Goal: Book appointment/travel/reservation

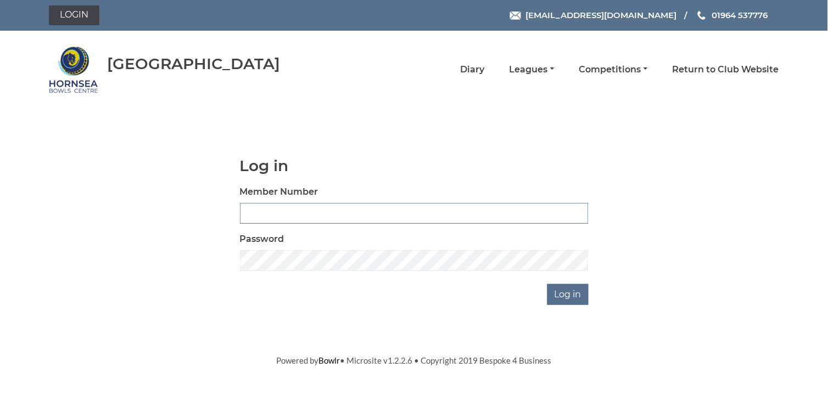
click at [302, 218] on input "Member Number" at bounding box center [414, 213] width 349 height 21
type input "0868"
click at [561, 292] on input "Log in" at bounding box center [567, 294] width 41 height 21
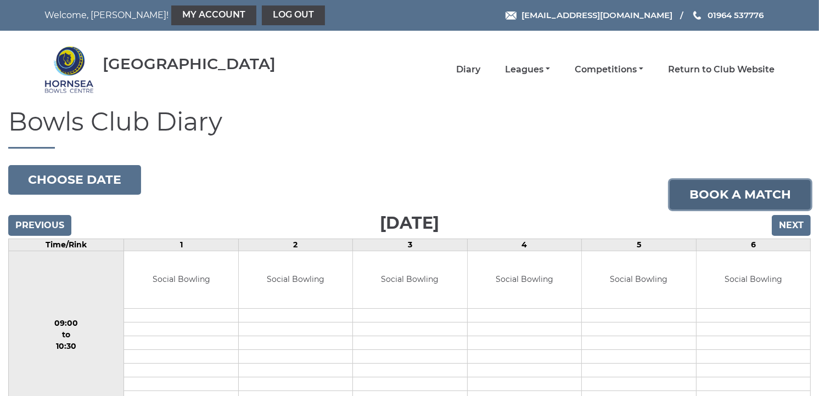
click at [754, 196] on link "Book a match" at bounding box center [740, 195] width 141 height 30
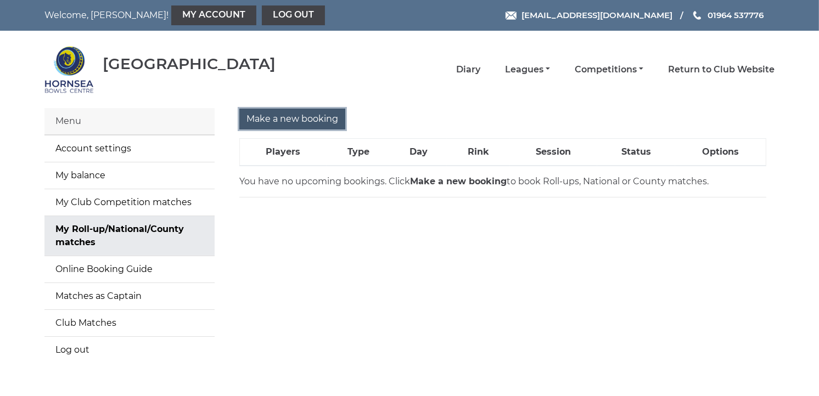
click at [278, 116] on input "Make a new booking" at bounding box center [292, 119] width 106 height 21
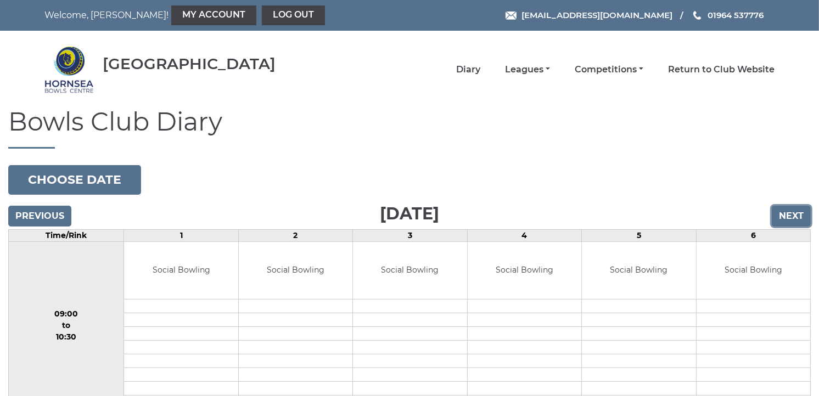
click at [792, 216] on input "Next" at bounding box center [791, 216] width 39 height 21
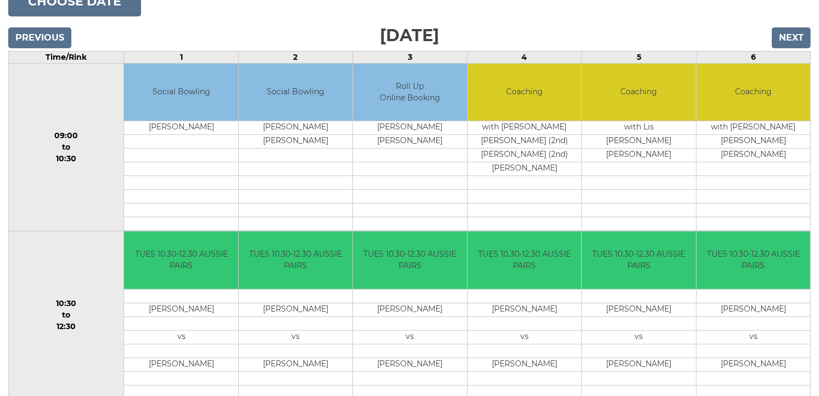
scroll to position [154, 0]
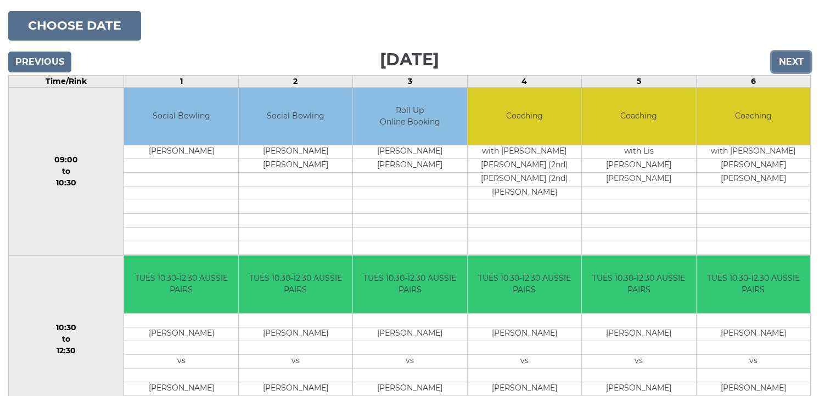
click at [793, 61] on input "Next" at bounding box center [791, 62] width 39 height 21
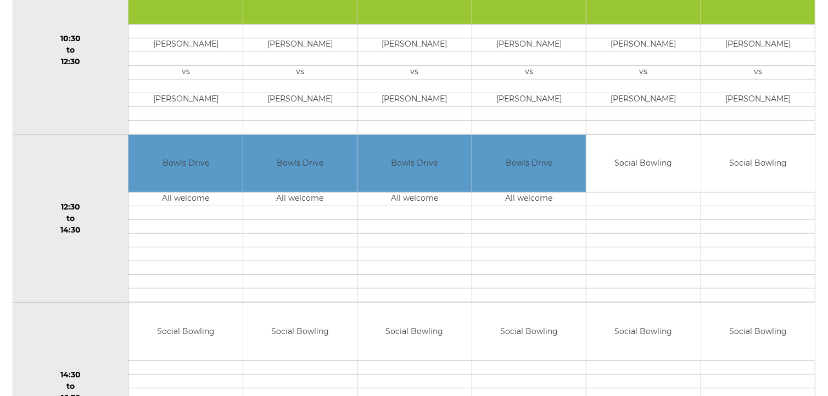
scroll to position [446, 0]
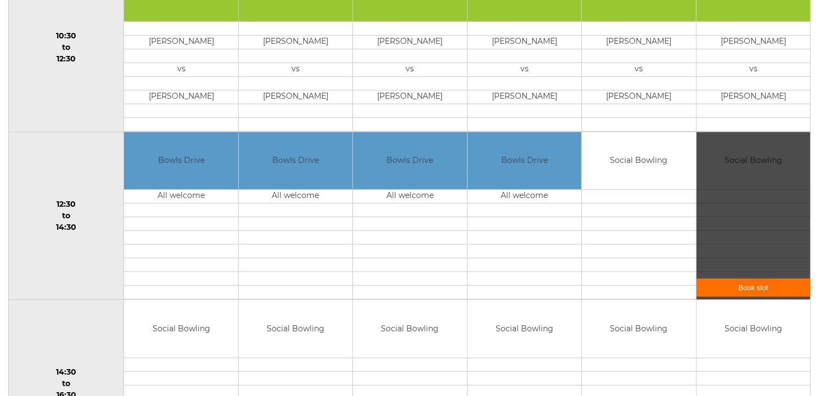
click at [748, 291] on link "Book slot" at bounding box center [754, 288] width 114 height 18
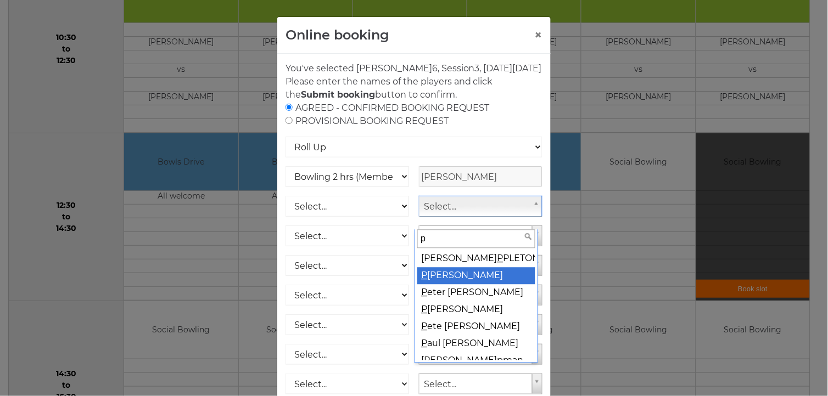
type input "p"
select select "765"
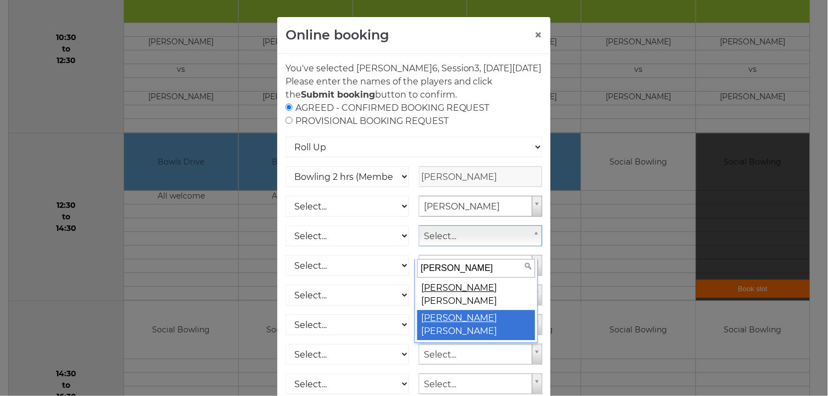
type input "[PERSON_NAME]"
select select "763"
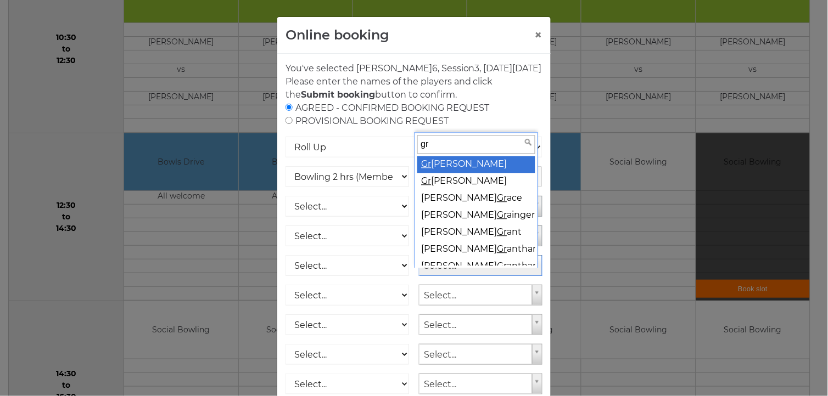
type input "r"
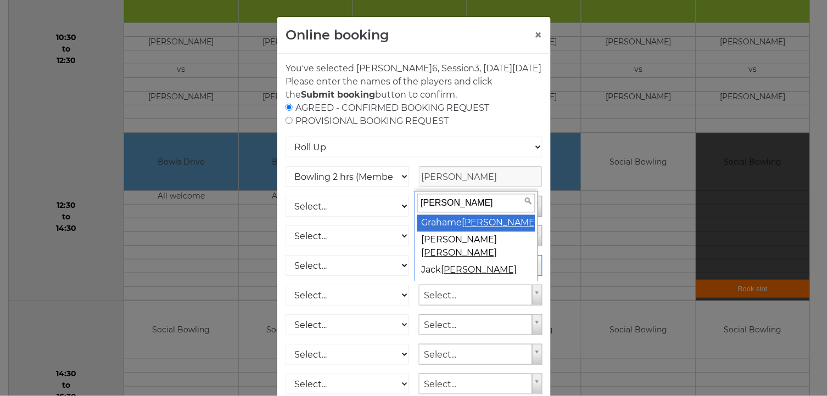
type input "wells"
select select "762"
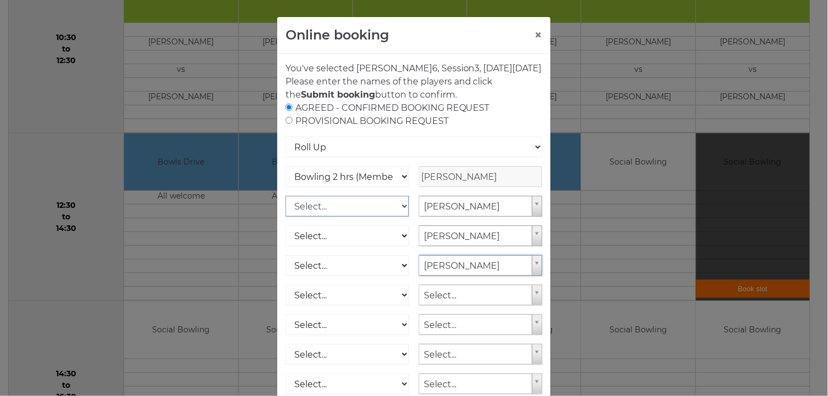
click at [401, 217] on select "Select... Club Competition (Member) Club Competition (Visitor) National (Member…" at bounding box center [347, 206] width 124 height 21
select select "1_50"
click at [285, 209] on select "Select... Club Competition (Member) Club Competition (Visitor) National (Member…" at bounding box center [347, 206] width 124 height 21
click at [400, 246] on select "Select... Club Competition (Member) Club Competition (Visitor) National (Member…" at bounding box center [347, 236] width 124 height 21
select select "1_50"
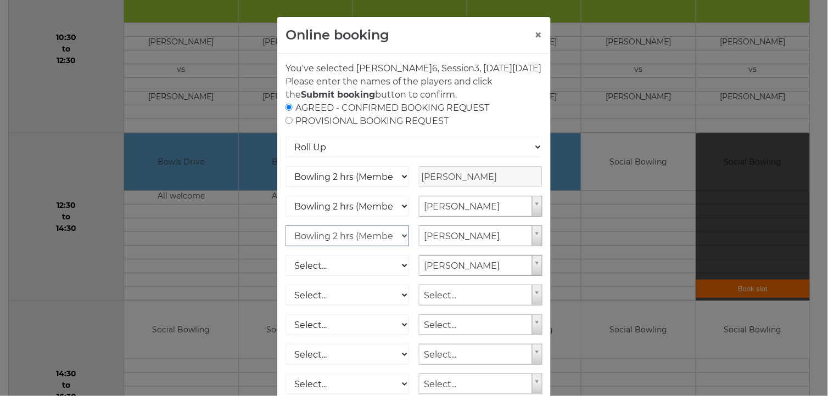
click at [285, 239] on select "Select... Club Competition (Member) Club Competition (Visitor) National (Member…" at bounding box center [347, 236] width 124 height 21
click at [398, 276] on select "Select... Club Competition (Member) Club Competition (Visitor) National (Member…" at bounding box center [347, 265] width 124 height 21
select select "1_50"
click at [285, 268] on select "Select... Club Competition (Member) Club Competition (Visitor) National (Member…" at bounding box center [347, 265] width 124 height 21
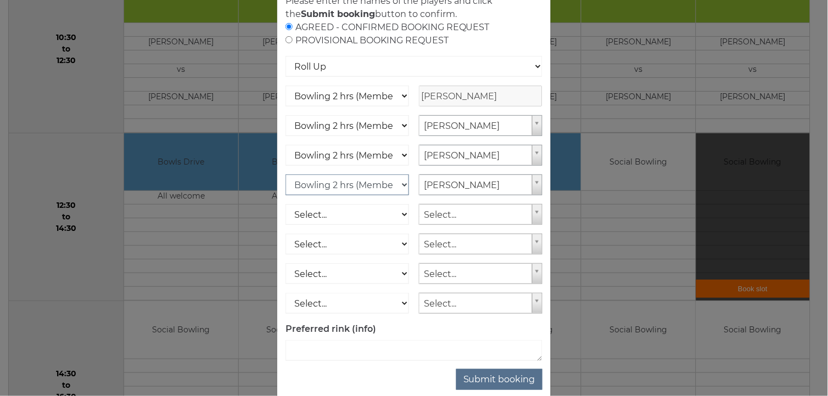
scroll to position [113, 0]
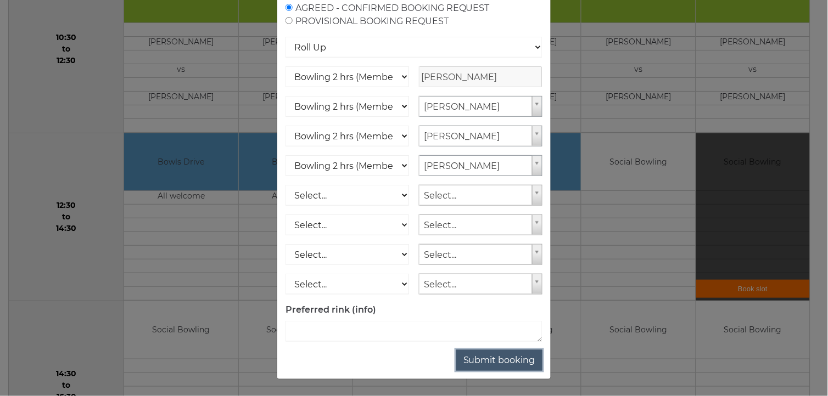
click at [508, 364] on button "Submit booking" at bounding box center [499, 360] width 86 height 21
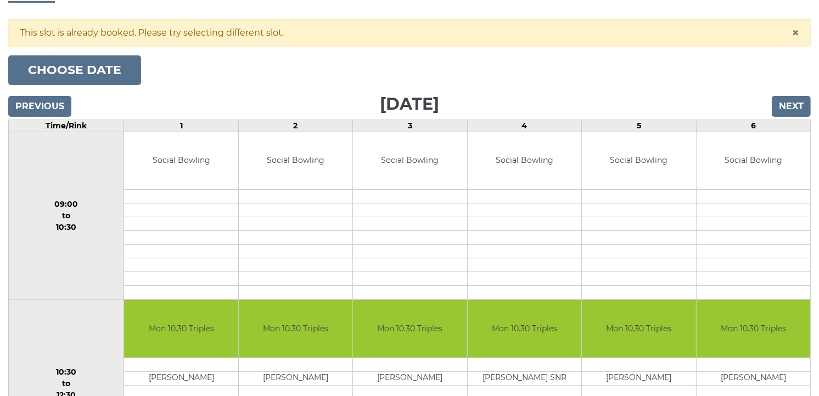
scroll to position [122, 0]
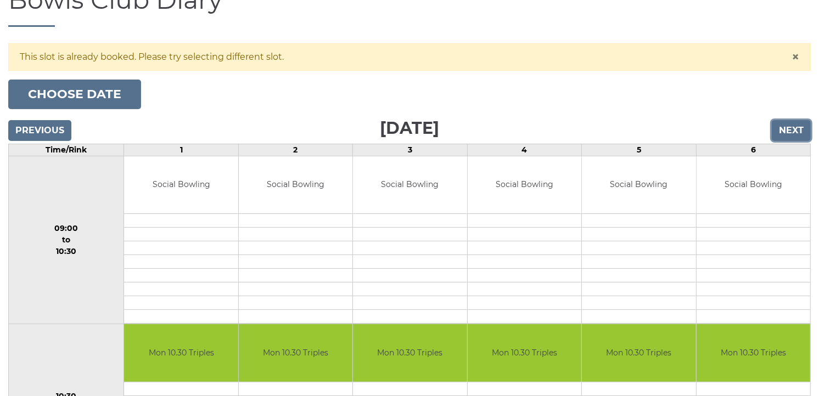
click at [798, 128] on input "Next" at bounding box center [791, 130] width 39 height 21
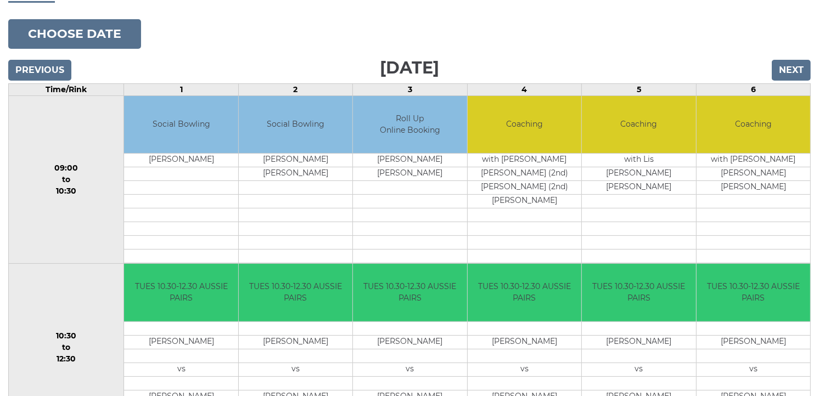
scroll to position [138, 0]
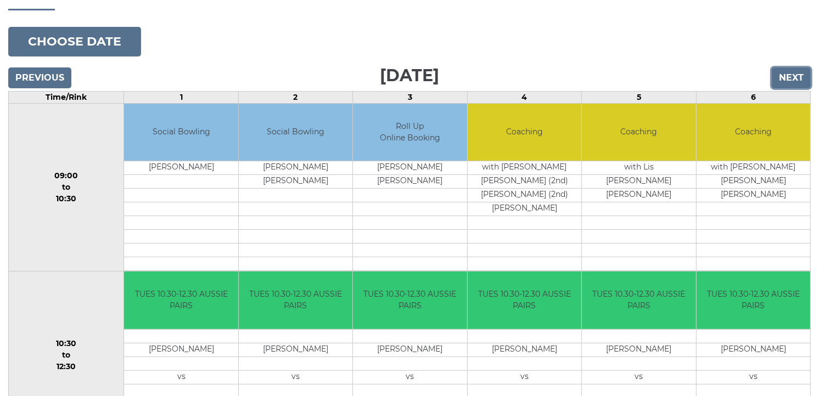
click at [793, 79] on input "Next" at bounding box center [791, 78] width 39 height 21
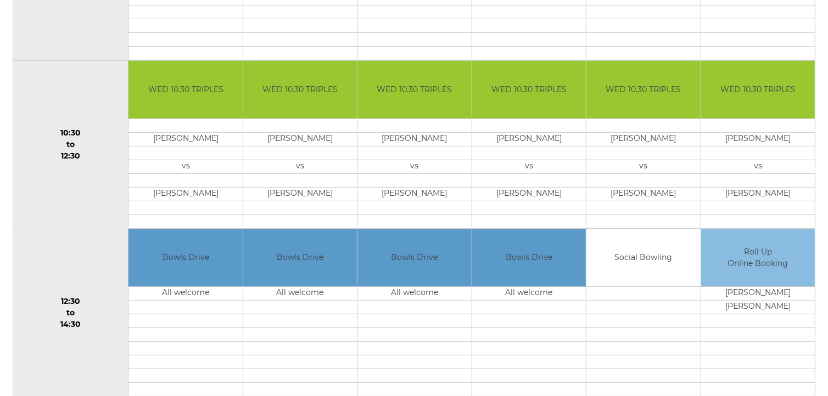
scroll to position [374, 0]
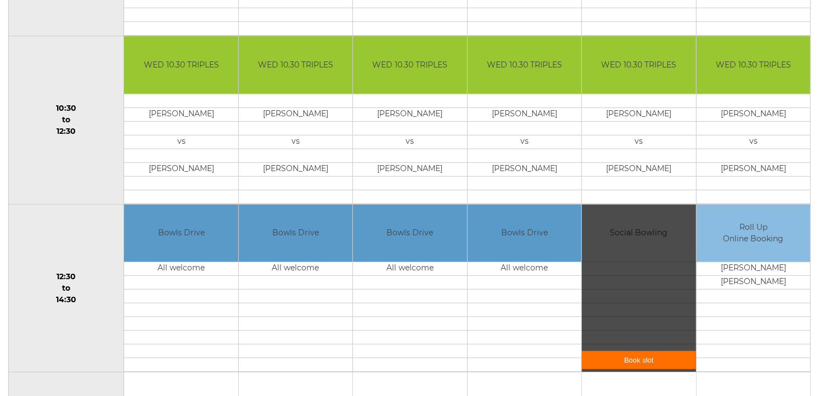
click at [655, 363] on link "Book slot" at bounding box center [639, 360] width 114 height 18
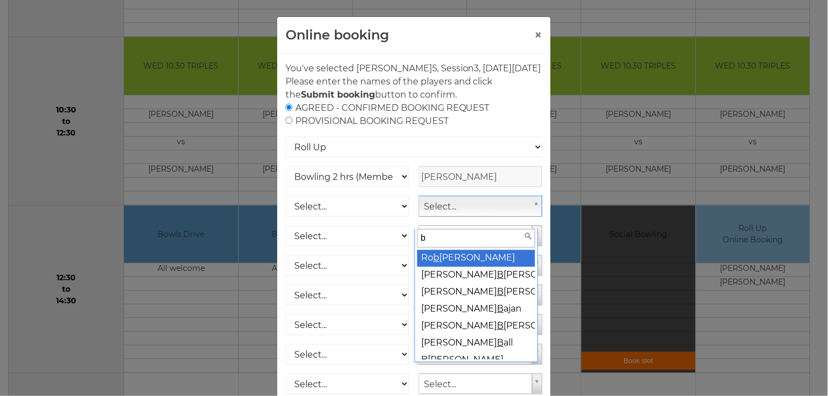
type input "ba"
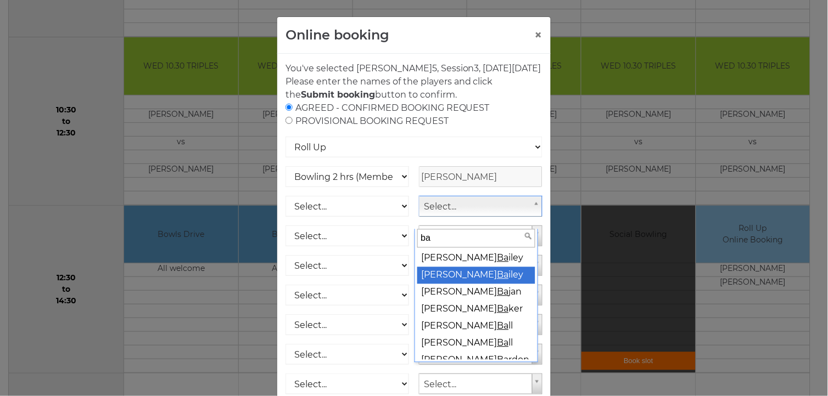
select select "765"
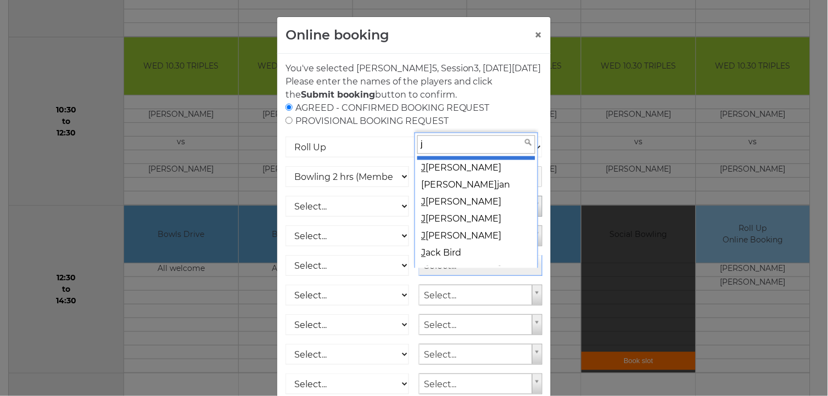
scroll to position [0, 0]
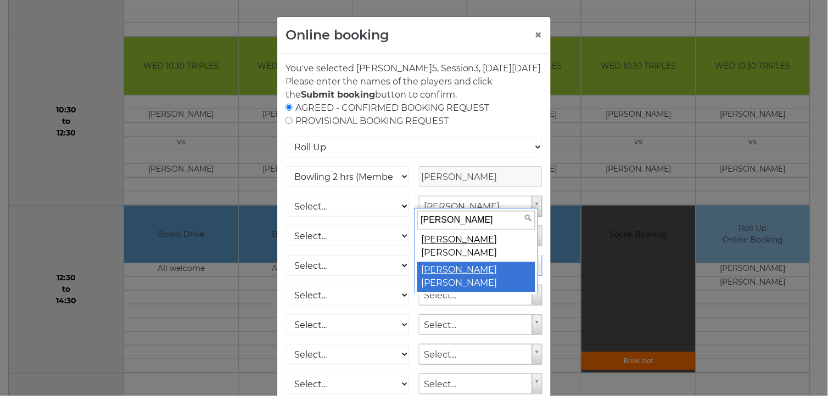
type input "jill"
select select "763"
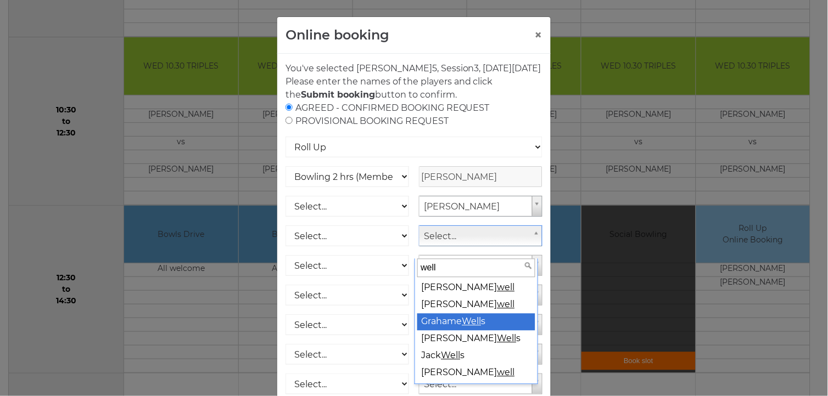
type input "well"
select select "762"
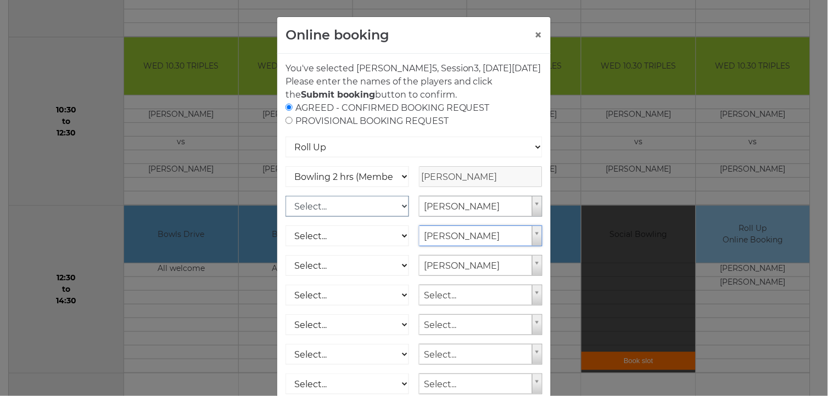
click at [399, 217] on select "Select... Club Competition (Member) Club Competition (Visitor) National (Member…" at bounding box center [347, 206] width 124 height 21
select select "1_50"
click at [285, 209] on select "Select... Club Competition (Member) Club Competition (Visitor) National (Member…" at bounding box center [347, 206] width 124 height 21
click at [400, 246] on select "Select... Club Competition (Member) Club Competition (Visitor) National (Member…" at bounding box center [347, 236] width 124 height 21
select select "1_50"
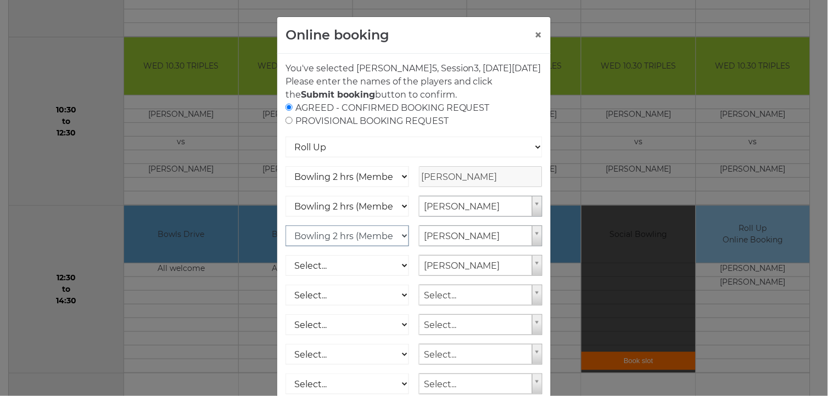
click at [285, 239] on select "Select... Club Competition (Member) Club Competition (Visitor) National (Member…" at bounding box center [347, 236] width 124 height 21
click at [397, 276] on select "Select... Club Competition (Member) Club Competition (Visitor) National (Member…" at bounding box center [347, 265] width 124 height 21
select select "1_50"
click at [285, 268] on select "Select... Club Competition (Member) Club Competition (Visitor) National (Member…" at bounding box center [347, 265] width 124 height 21
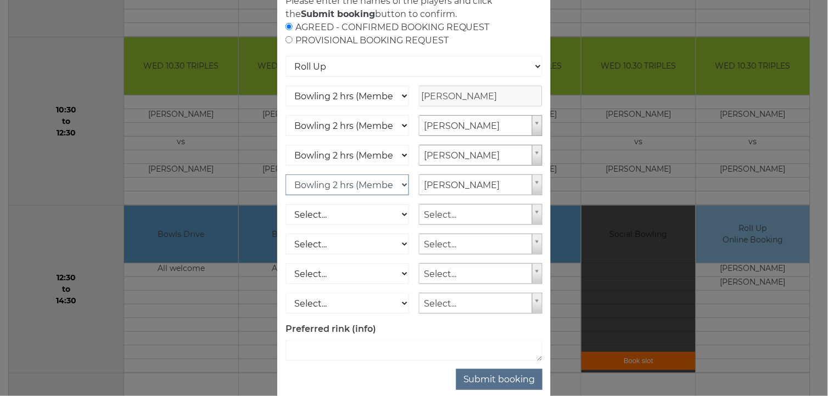
scroll to position [113, 0]
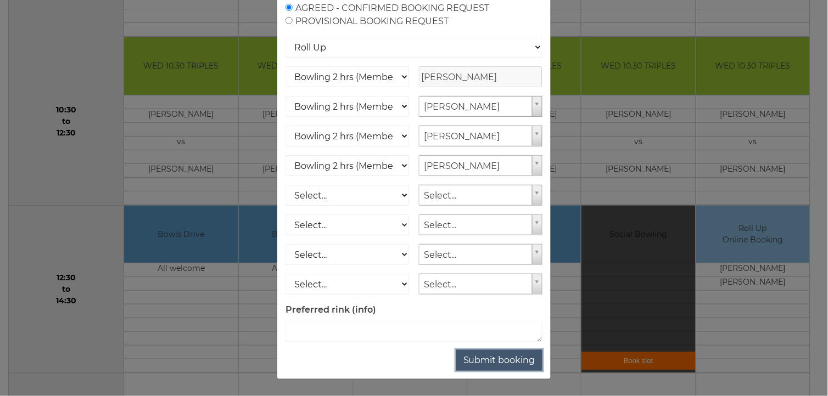
click at [500, 360] on button "Submit booking" at bounding box center [499, 360] width 86 height 21
click at [507, 361] on button "Submit booking" at bounding box center [499, 360] width 86 height 21
click at [637, 363] on div "Online booking × You've selected Rink 5 , Session 3 , on Wednesday 15th of Octo…" at bounding box center [414, 198] width 828 height 396
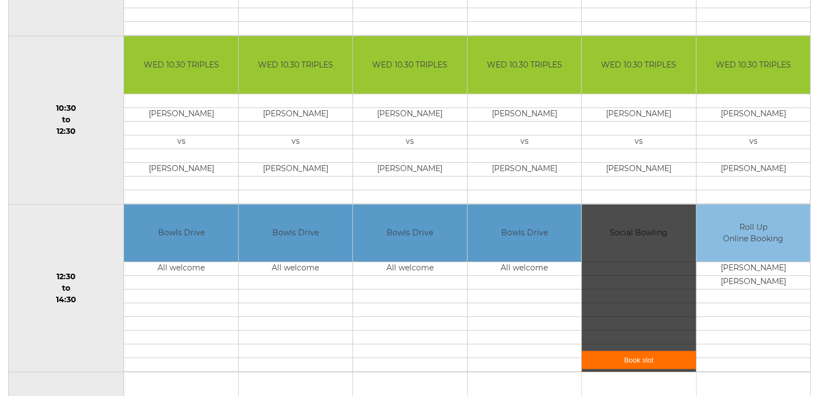
click at [637, 363] on link "Book slot" at bounding box center [639, 360] width 114 height 18
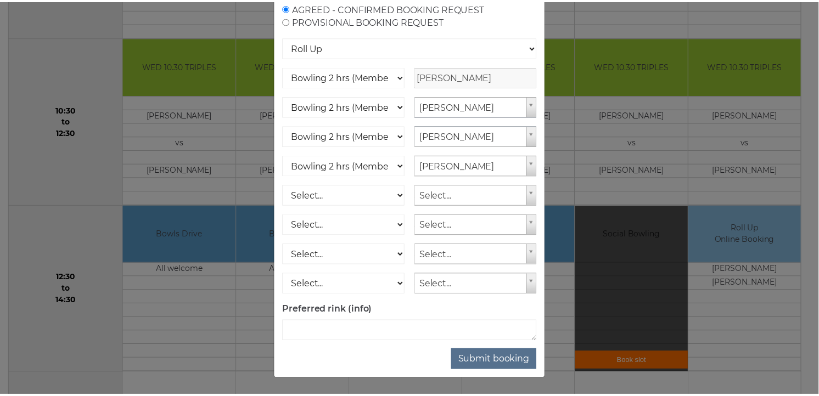
scroll to position [0, 0]
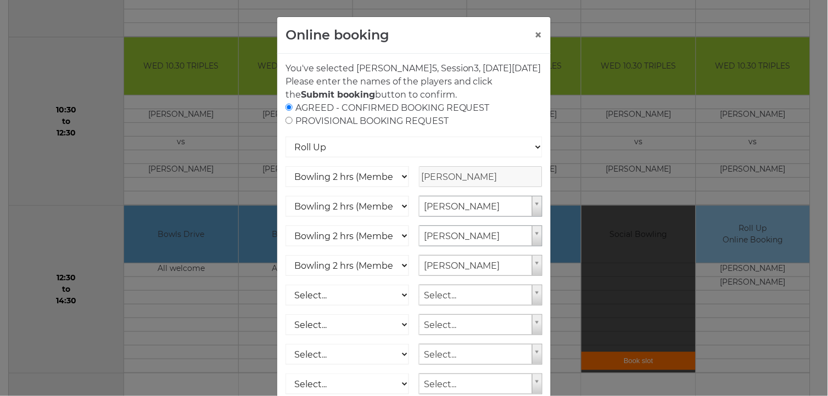
click at [778, 342] on div "Online booking × You've selected Rink 5 , Session 3 , on Wednesday 15th of Octo…" at bounding box center [414, 198] width 828 height 396
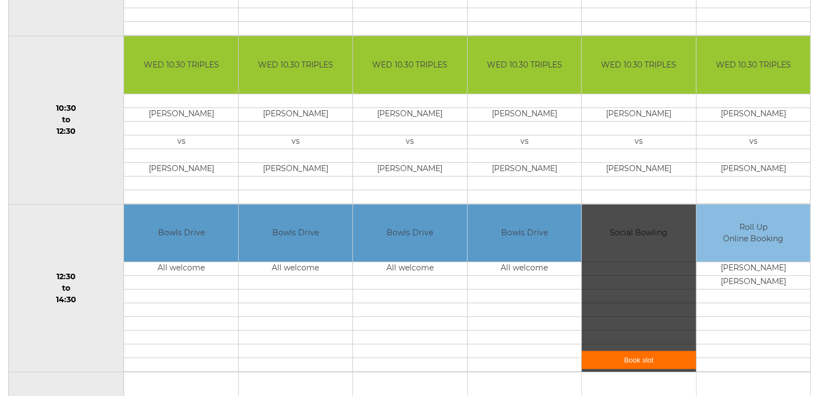
click at [551, 329] on td at bounding box center [525, 324] width 114 height 14
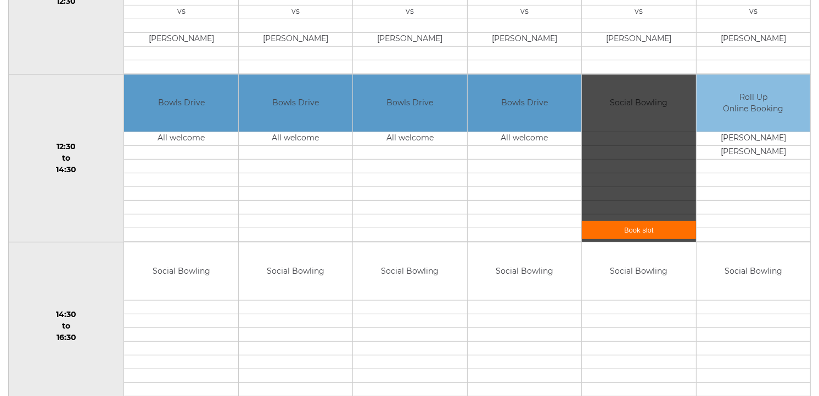
scroll to position [553, 0]
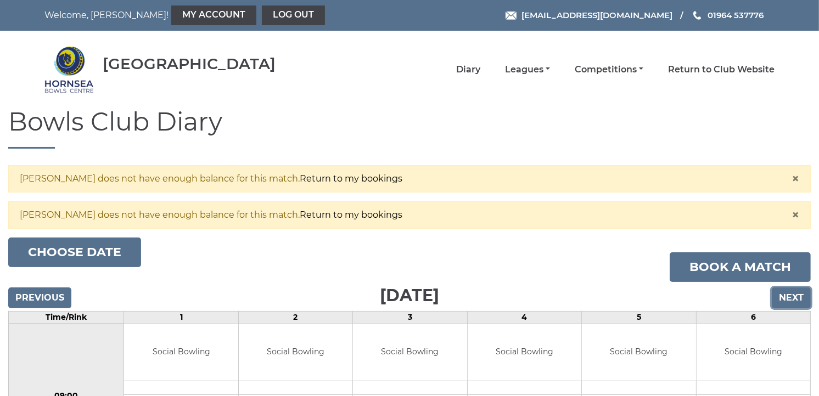
click at [794, 301] on input "Next" at bounding box center [791, 298] width 39 height 21
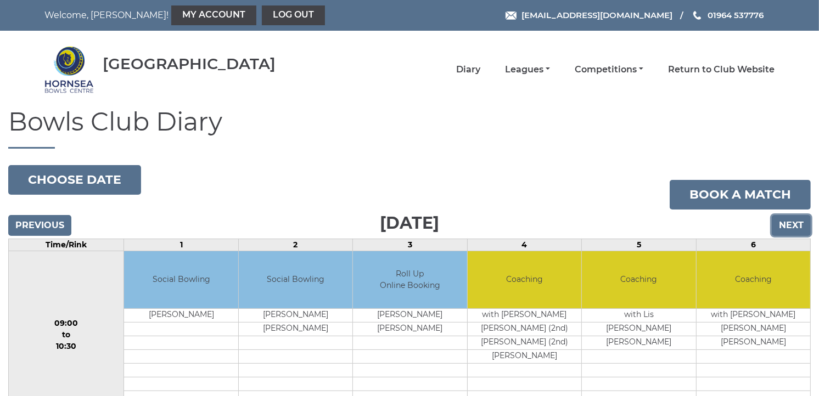
click at [789, 225] on input "Next" at bounding box center [791, 225] width 39 height 21
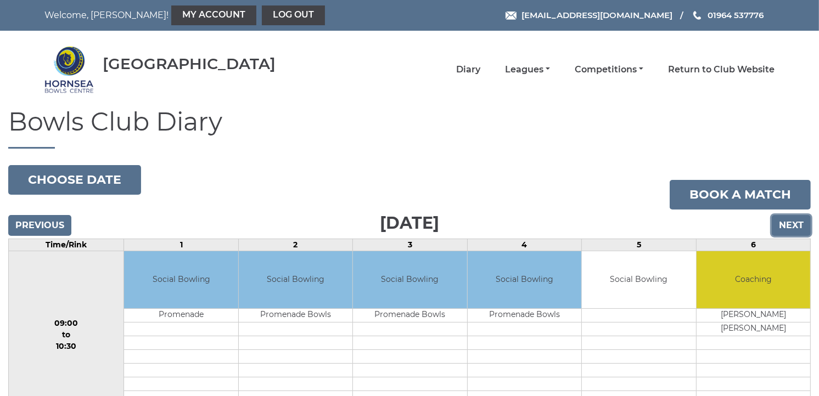
click at [789, 225] on input "Next" at bounding box center [791, 225] width 39 height 21
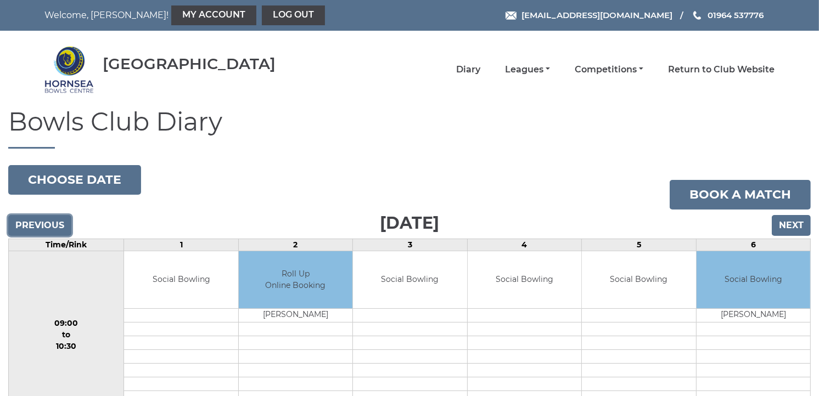
click at [41, 229] on input "Previous" at bounding box center [39, 225] width 63 height 21
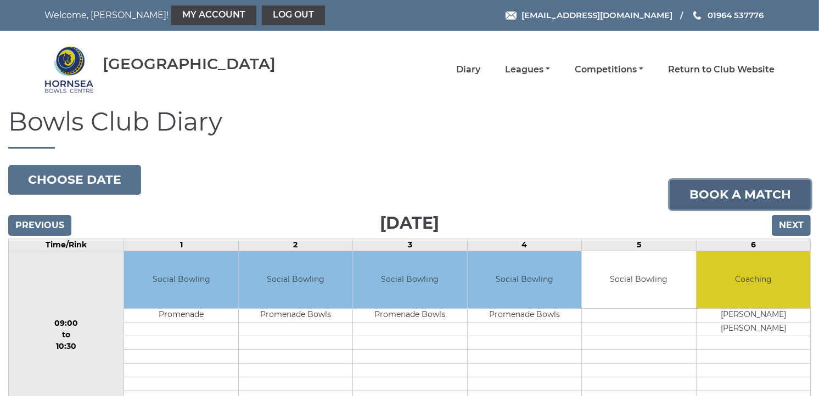
click at [755, 188] on link "Book a match" at bounding box center [740, 195] width 141 height 30
